Goal: Check status: Check status

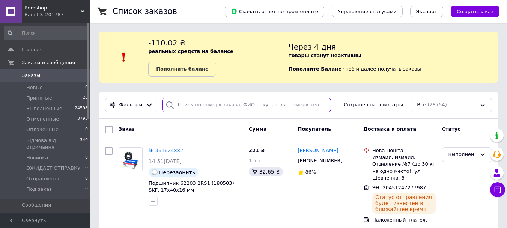
click at [192, 104] on input "search" at bounding box center [247, 105] width 169 height 15
paste input "361517509"
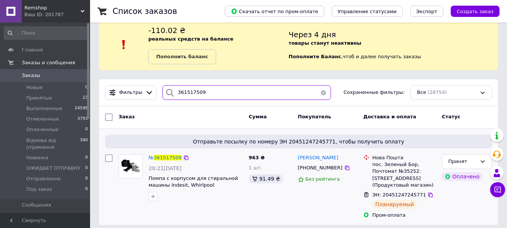
scroll to position [18, 0]
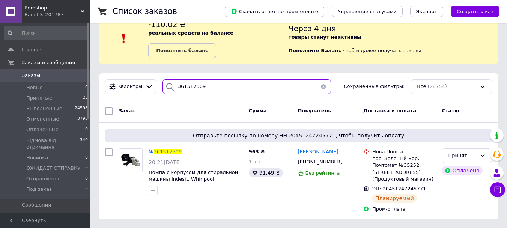
type input "361517509"
